Goal: Information Seeking & Learning: Check status

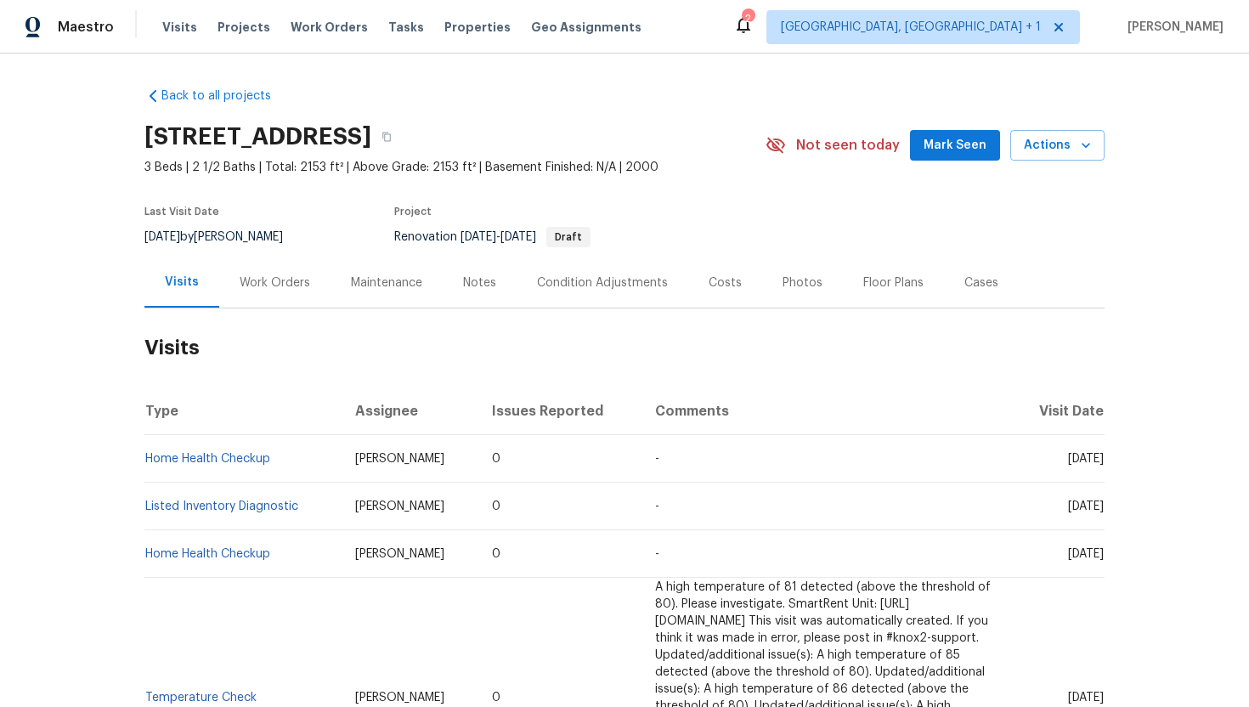
drag, startPoint x: 1037, startPoint y: 460, endPoint x: 1069, endPoint y: 460, distance: 32.3
click at [1069, 460] on span "[DATE]" at bounding box center [1086, 459] width 36 height 12
click at [1068, 464] on span "[DATE]" at bounding box center [1086, 459] width 36 height 12
drag, startPoint x: 1034, startPoint y: 459, endPoint x: 1101, endPoint y: 467, distance: 66.7
click at [1101, 467] on td "[DATE]" at bounding box center [1058, 459] width 93 height 48
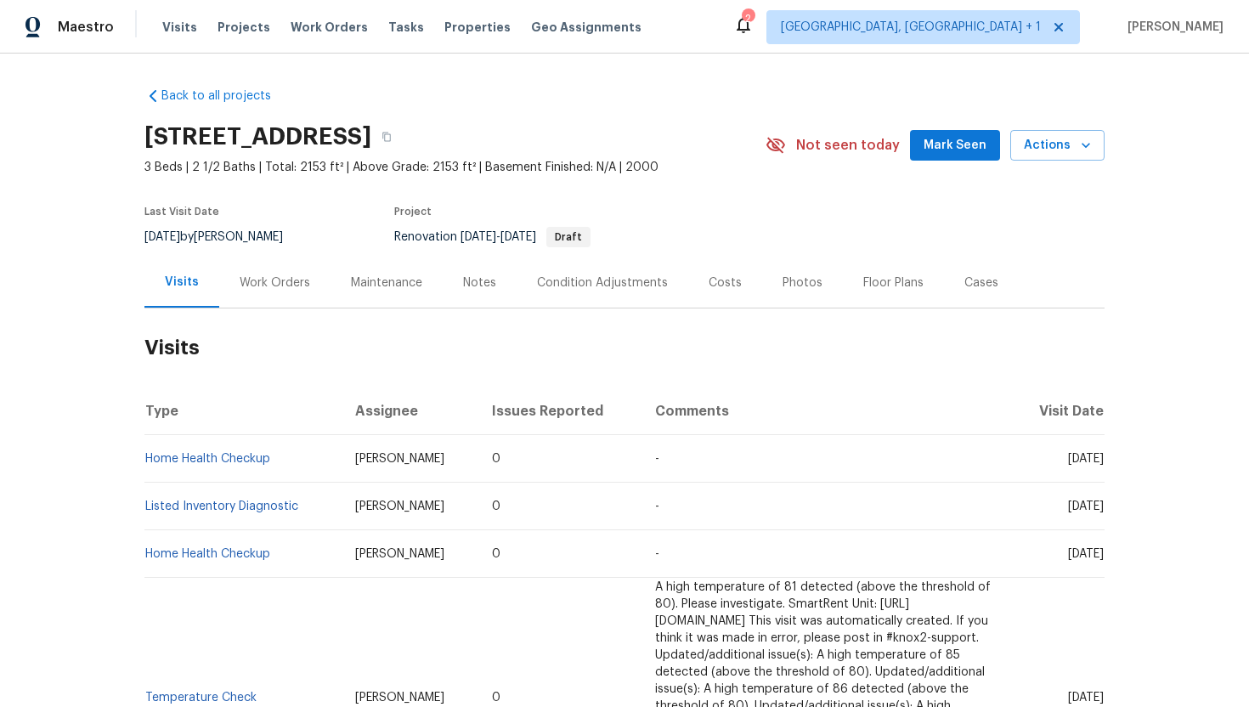
copy span "Aug 26 2025"
click at [292, 300] on div "Work Orders" at bounding box center [274, 283] width 111 height 50
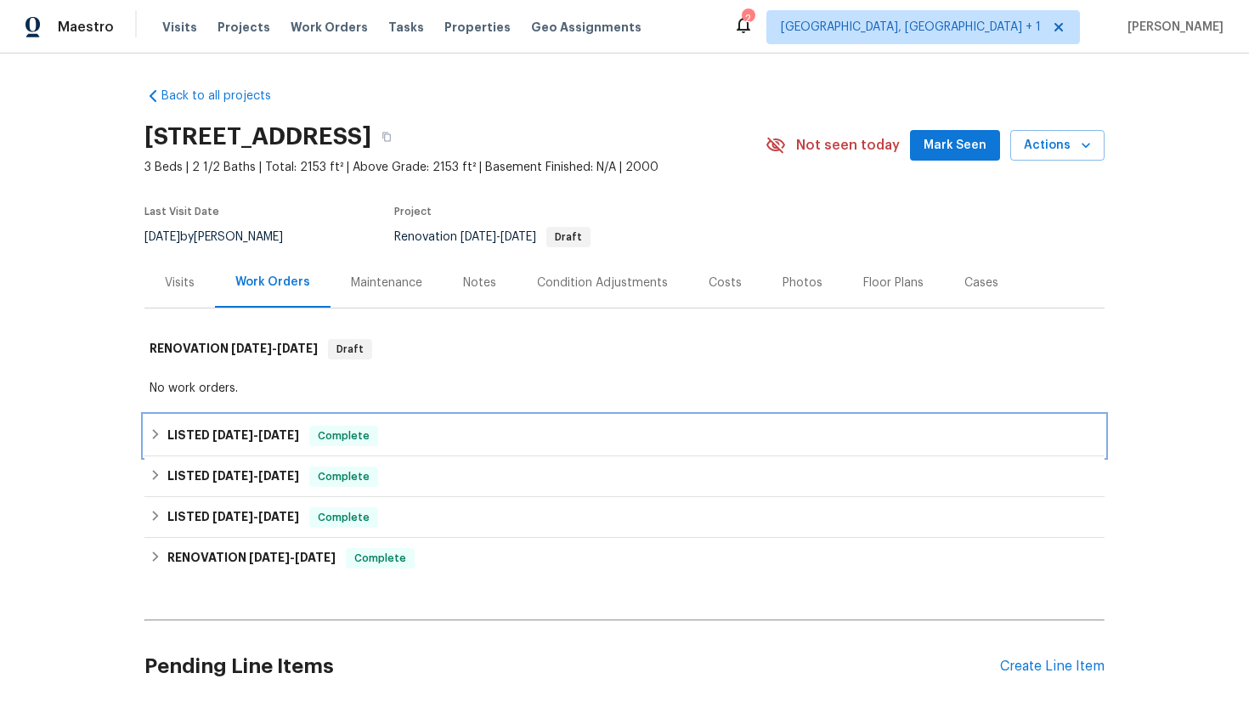
click at [325, 423] on div "LISTED 6/8/25 - 7/23/25 Complete" at bounding box center [624, 436] width 960 height 41
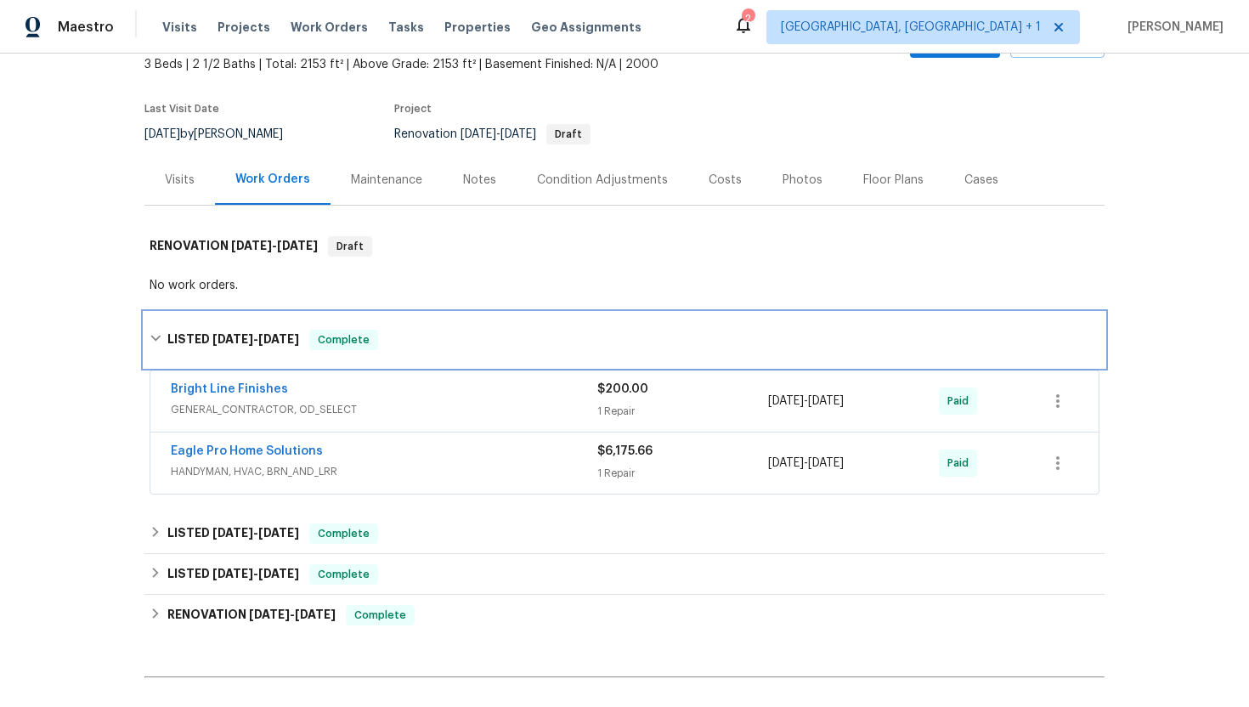
scroll to position [132, 0]
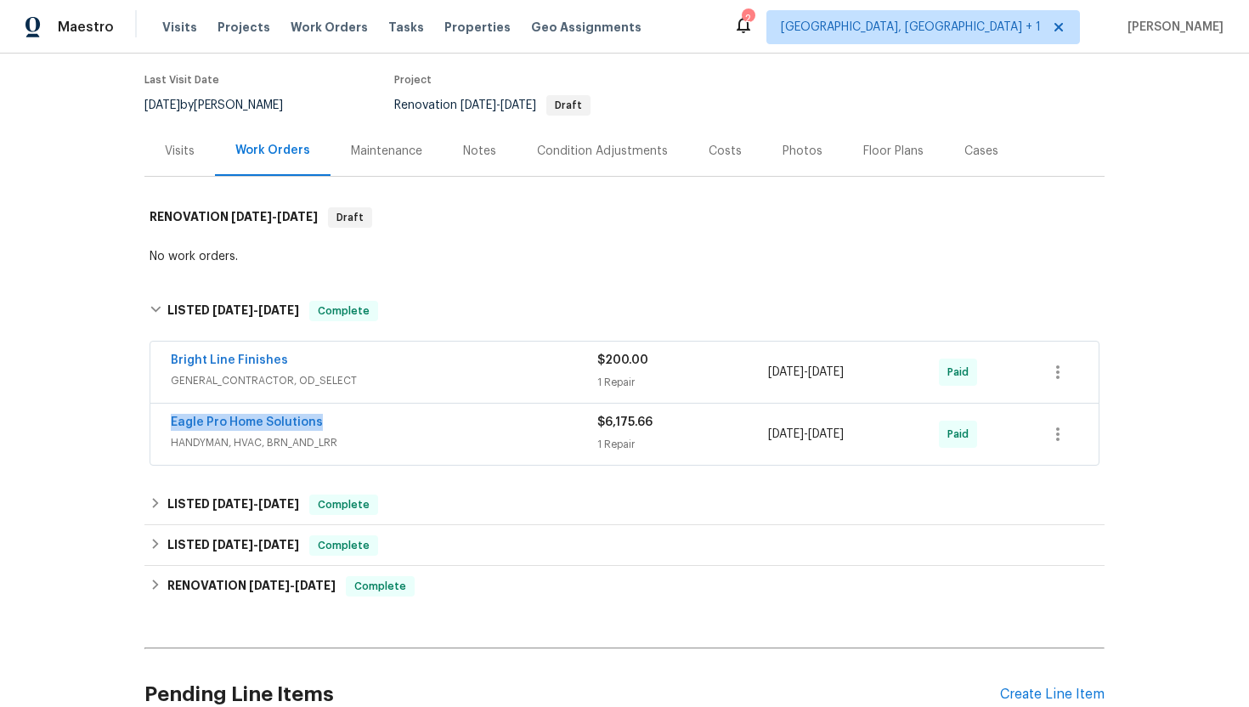
drag, startPoint x: 349, startPoint y: 428, endPoint x: 148, endPoint y: 424, distance: 201.5
click at [147, 424] on div "Bright Line Finishes GENERAL_CONTRACTOR, OD_SELECT $200.00 1 Repair 6/8/2025 - …" at bounding box center [624, 404] width 960 height 133
copy link "Eagle Pro Home Solutions"
drag, startPoint x: 892, startPoint y: 442, endPoint x: 748, endPoint y: 442, distance: 144.5
click at [748, 442] on div "Eagle Pro Home Solutions HANDYMAN, HVAC, BRN_AND_LRR $6,175.66 1 Repair 7/8/202…" at bounding box center [604, 434] width 867 height 41
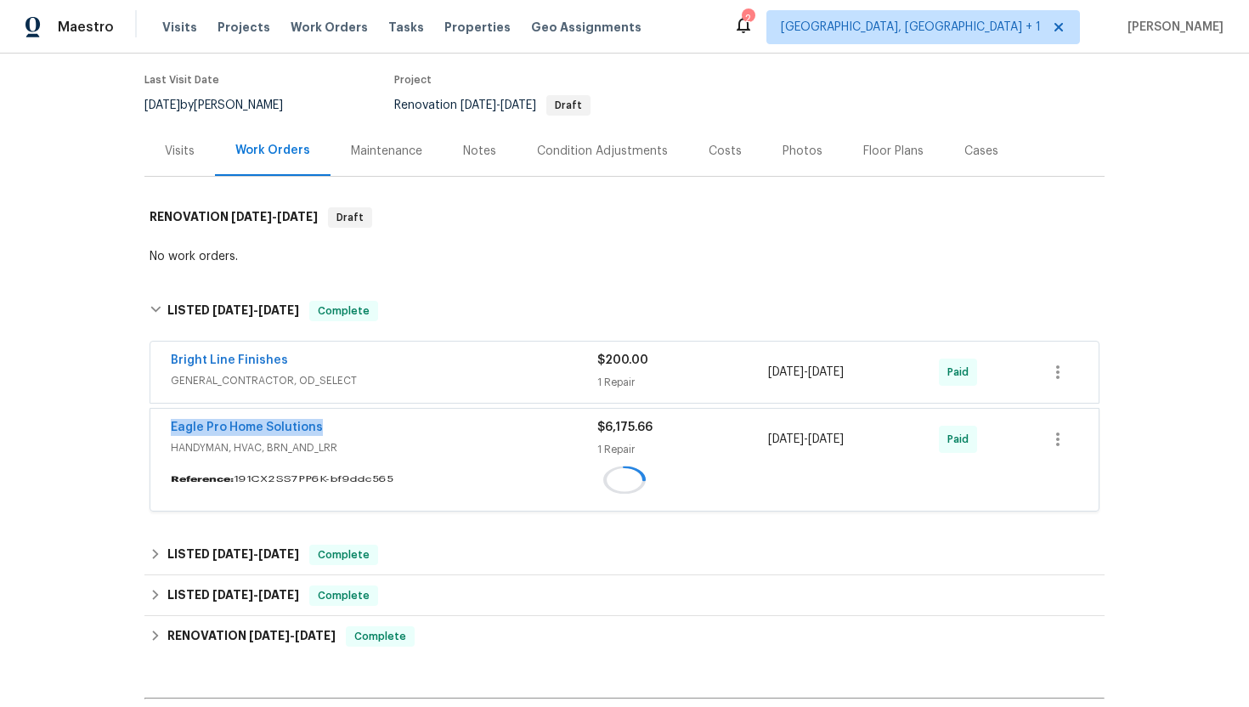
copy div "7/8/2025 - 7/23/2025"
